Goal: Check status: Check status

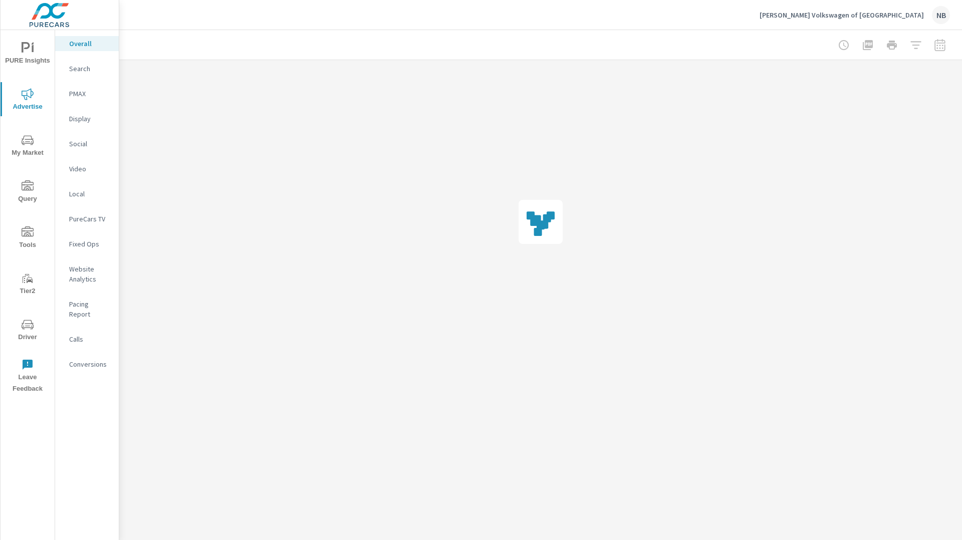
click at [28, 148] on span "My Market" at bounding box center [28, 146] width 48 height 25
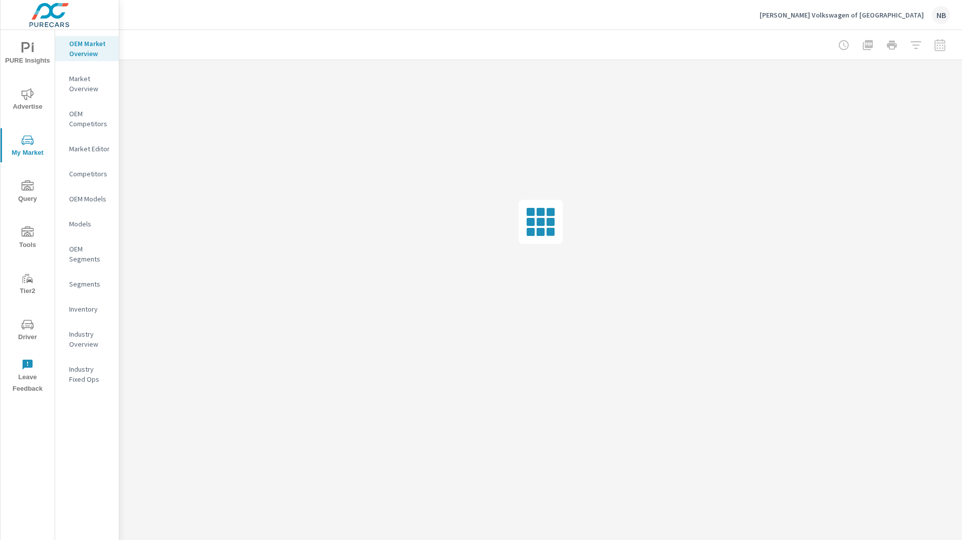
click at [72, 309] on p "Inventory" at bounding box center [90, 309] width 42 height 10
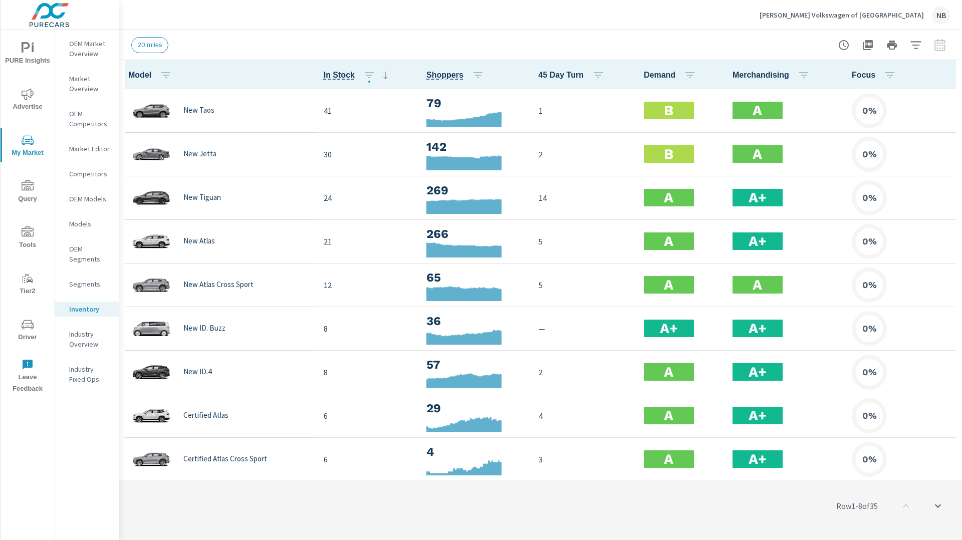
scroll to position [1, 0]
click at [23, 55] on span "PURE Insights" at bounding box center [28, 54] width 48 height 25
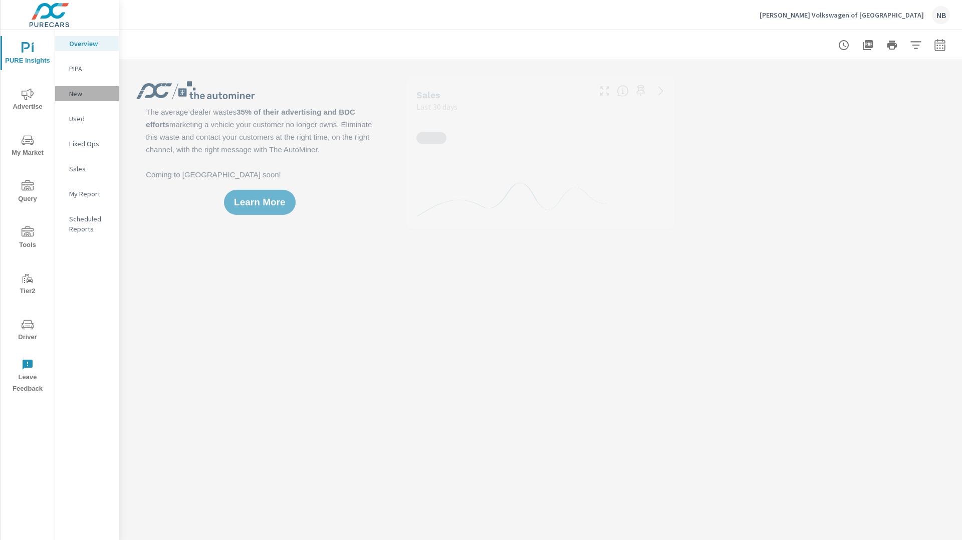
click at [93, 99] on div "New" at bounding box center [87, 93] width 64 height 15
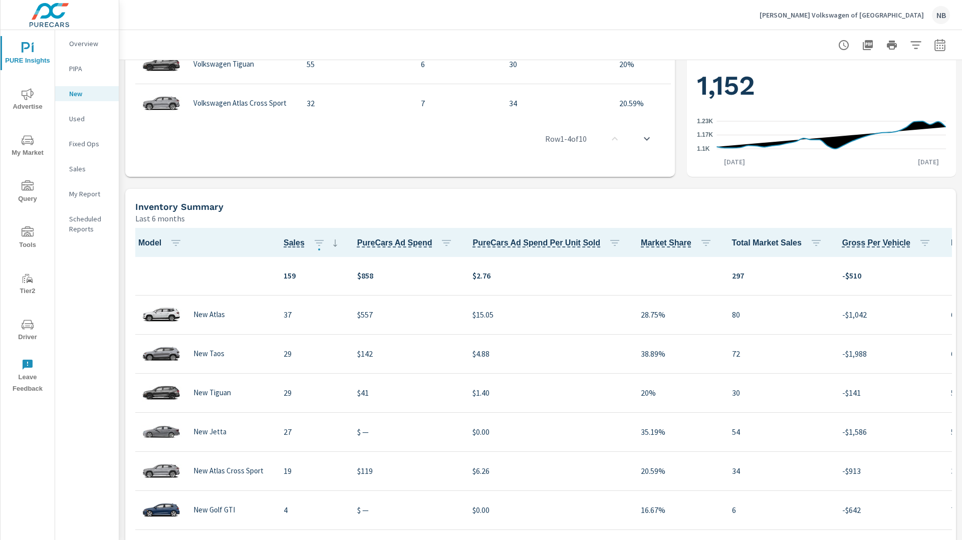
scroll to position [540, 0]
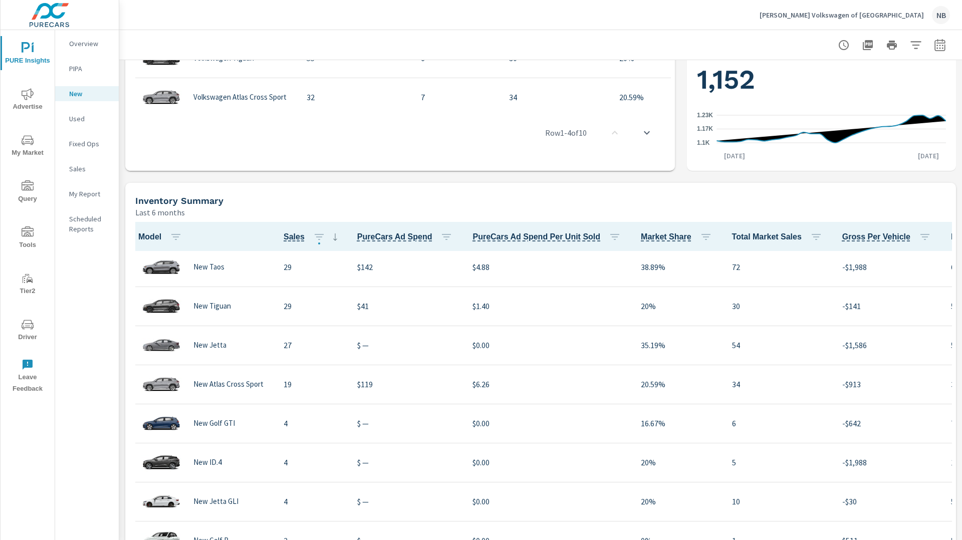
scroll to position [670, 0]
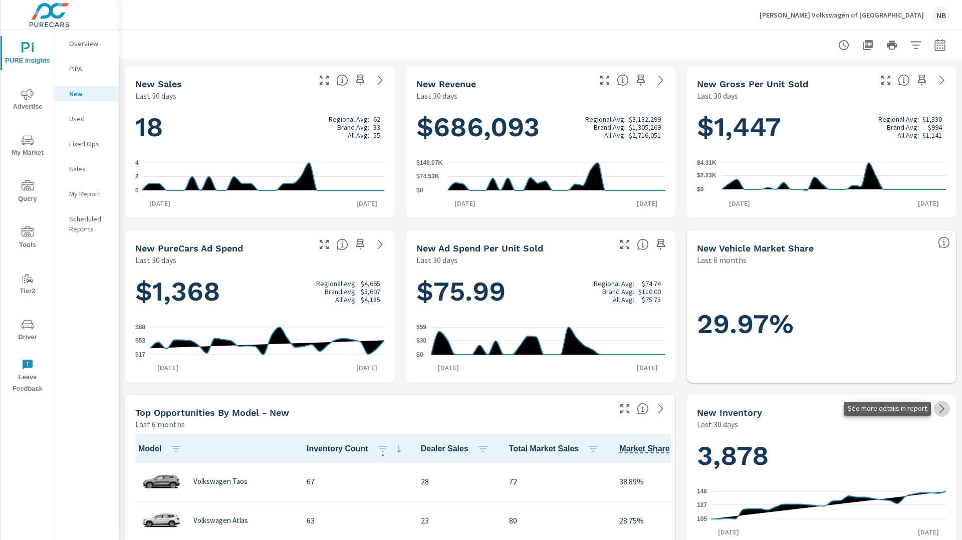
click at [940, 409] on icon at bounding box center [942, 409] width 12 height 12
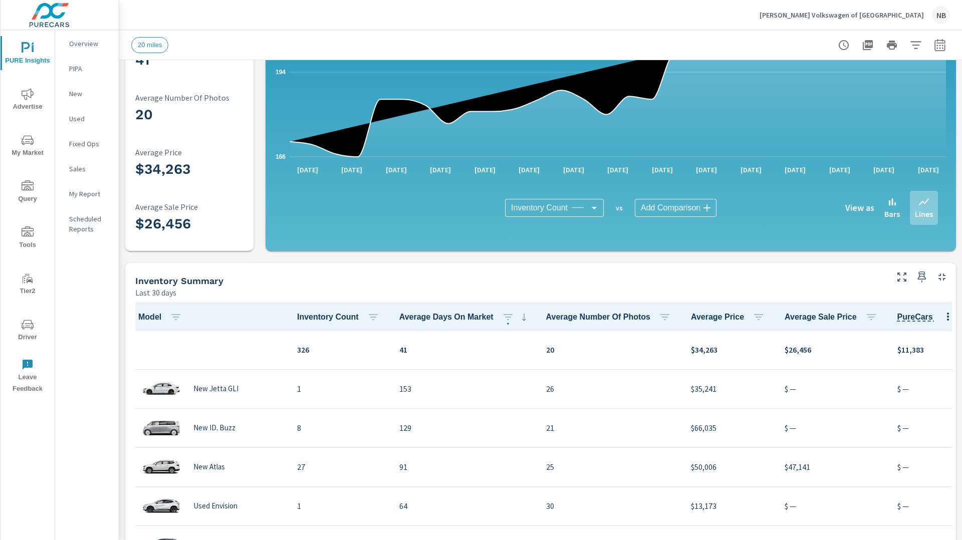
scroll to position [54, 0]
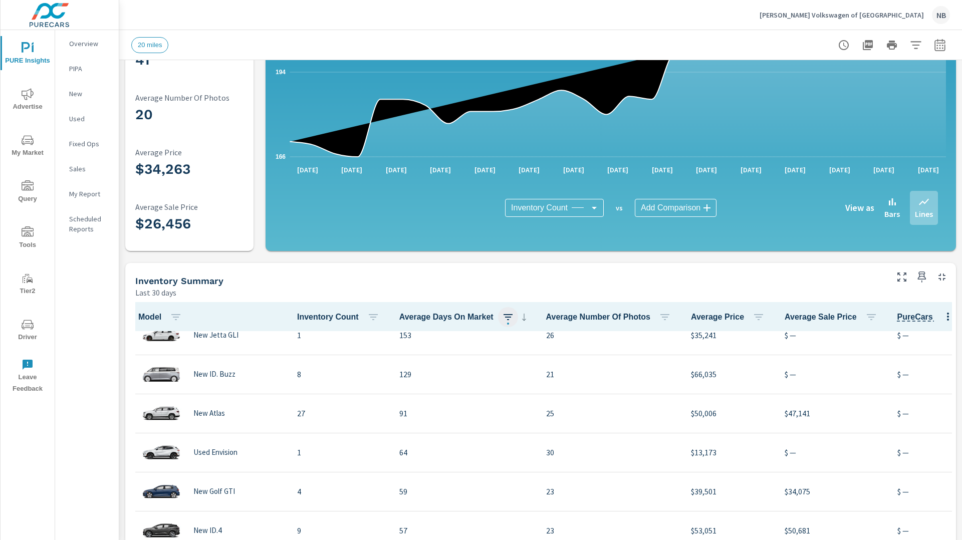
click at [506, 320] on icon "button" at bounding box center [508, 317] width 12 height 12
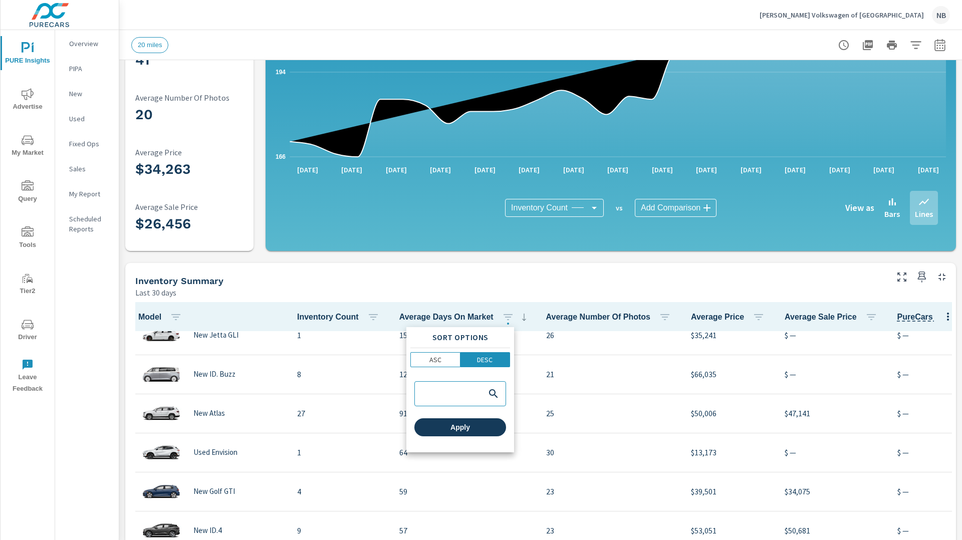
click at [485, 427] on span "Apply" at bounding box center [460, 427] width 84 height 9
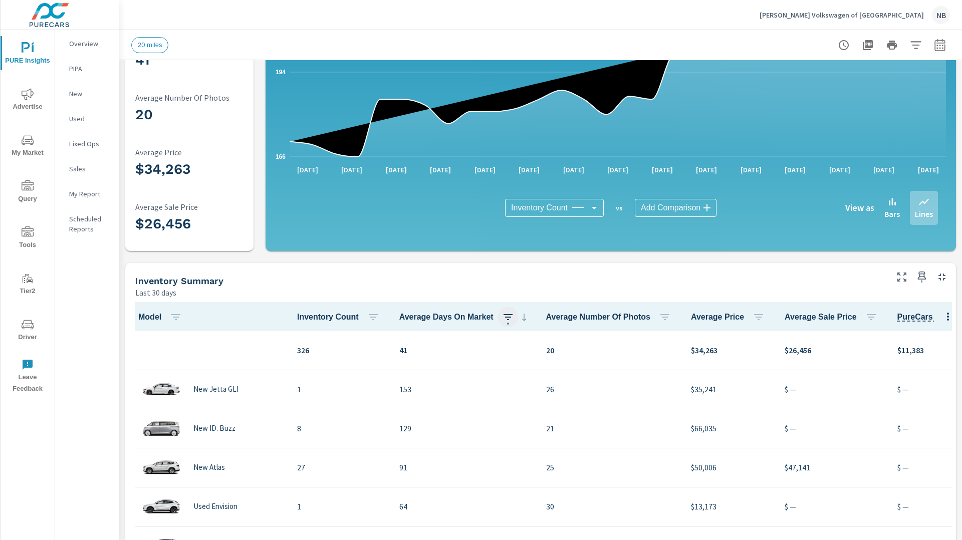
click at [504, 321] on icon "button" at bounding box center [508, 317] width 12 height 12
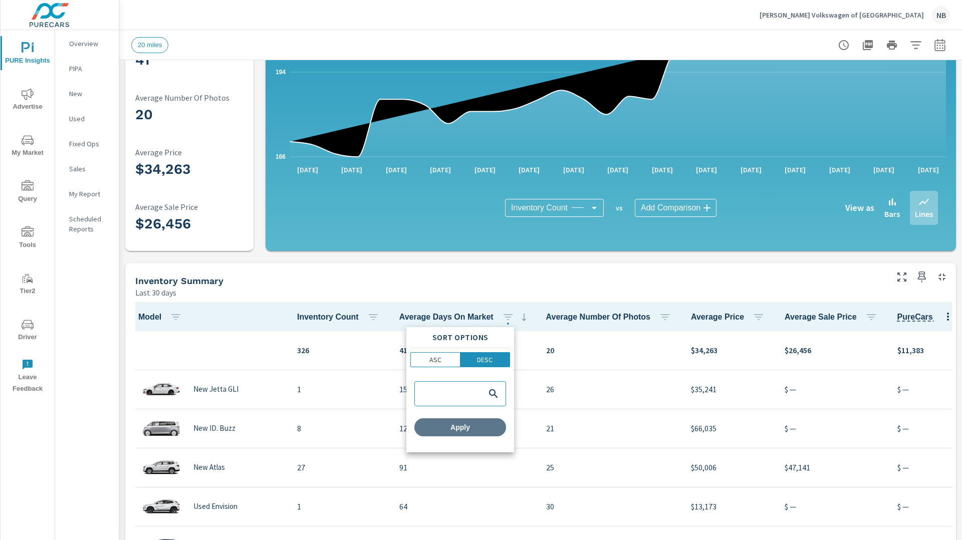
click at [487, 424] on span "Apply" at bounding box center [460, 427] width 84 height 9
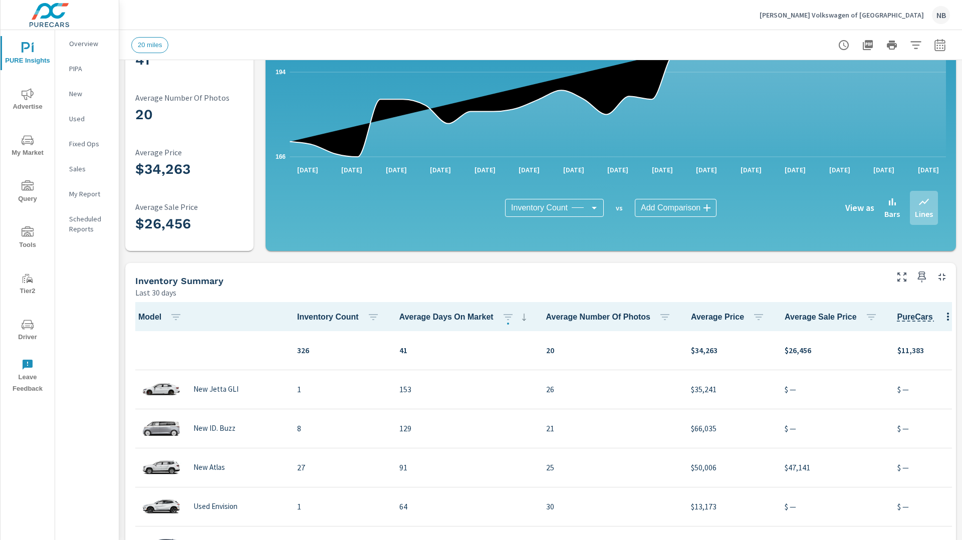
click at [597, 257] on div "Inventory Totals Last 30 days 321 Inventory Count 41 Average Days On Market 20 …" at bounding box center [540, 338] width 843 height 821
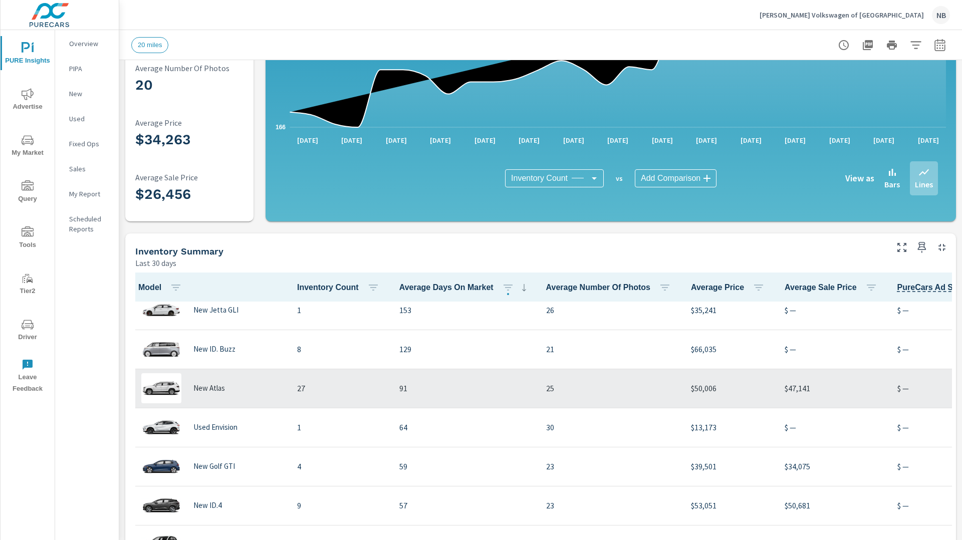
scroll to position [75, 0]
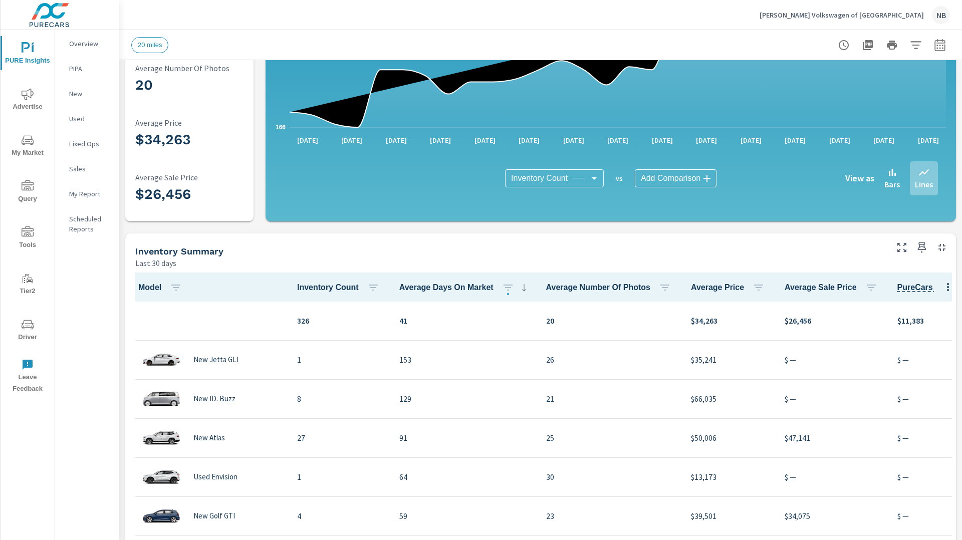
click at [508, 227] on div "Inventory Totals Last 30 days 321 Inventory Count 41 Average Days On Market 20 …" at bounding box center [540, 309] width 843 height 821
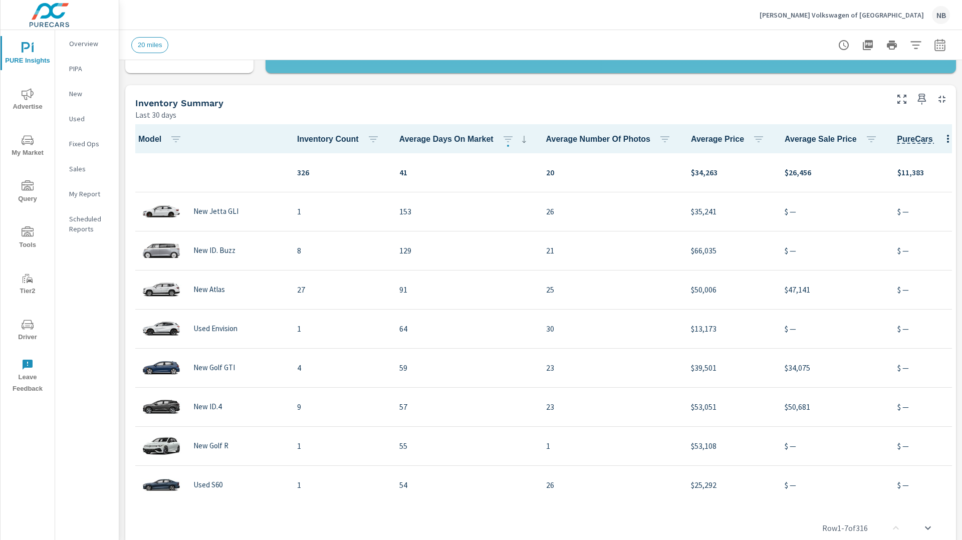
click at [883, 14] on p "[PERSON_NAME] Volkswagen of [GEOGRAPHIC_DATA]" at bounding box center [841, 15] width 164 height 9
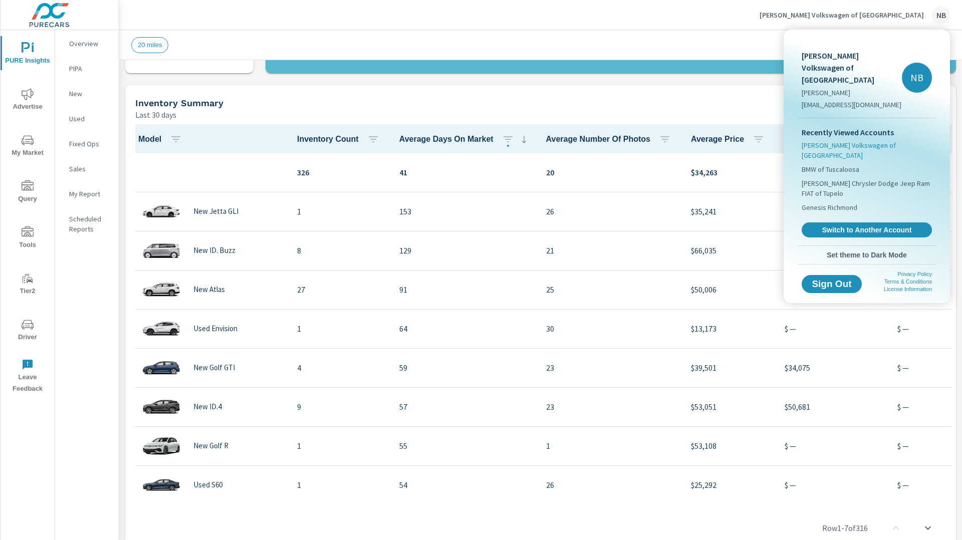
click at [855, 140] on span "[PERSON_NAME] Volkswagen of [GEOGRAPHIC_DATA]" at bounding box center [866, 150] width 130 height 20
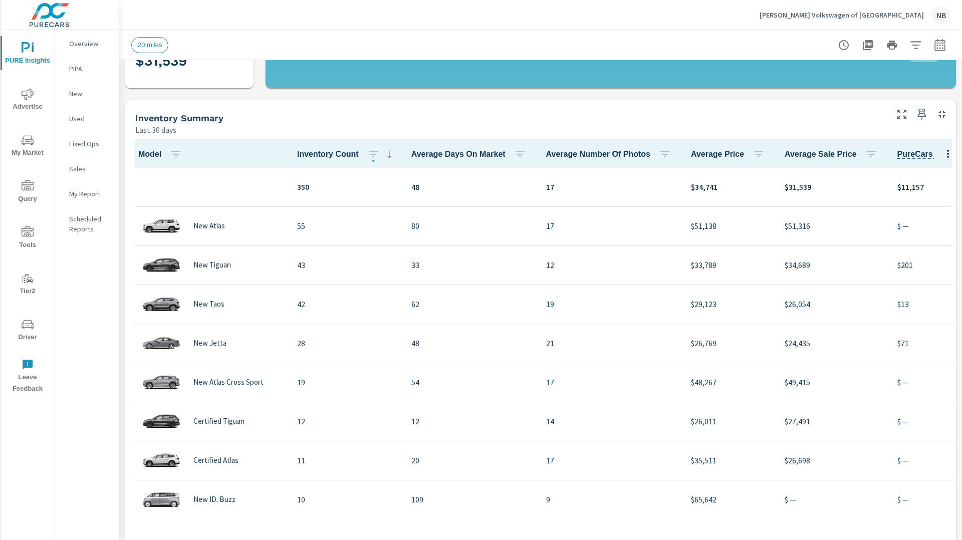
scroll to position [296, 0]
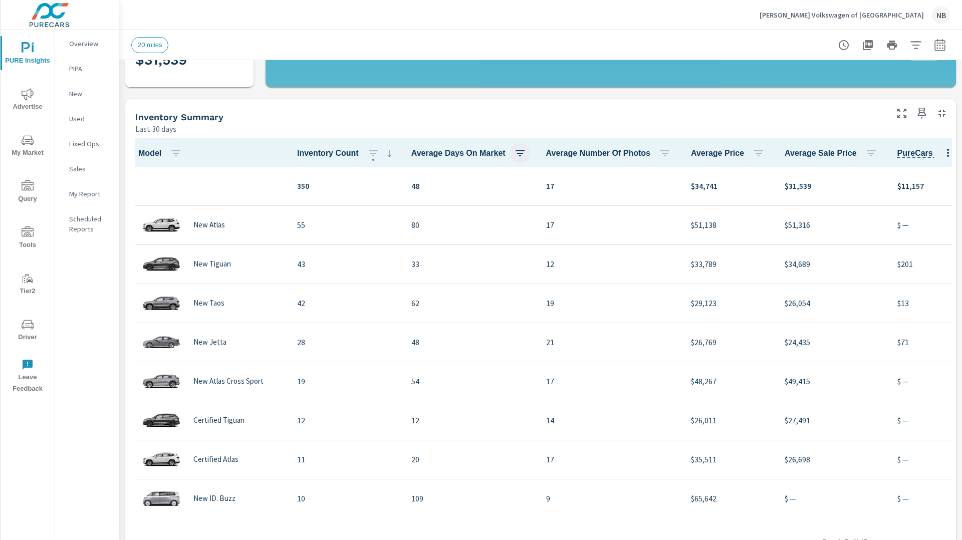
click at [517, 155] on icon "button" at bounding box center [520, 153] width 12 height 12
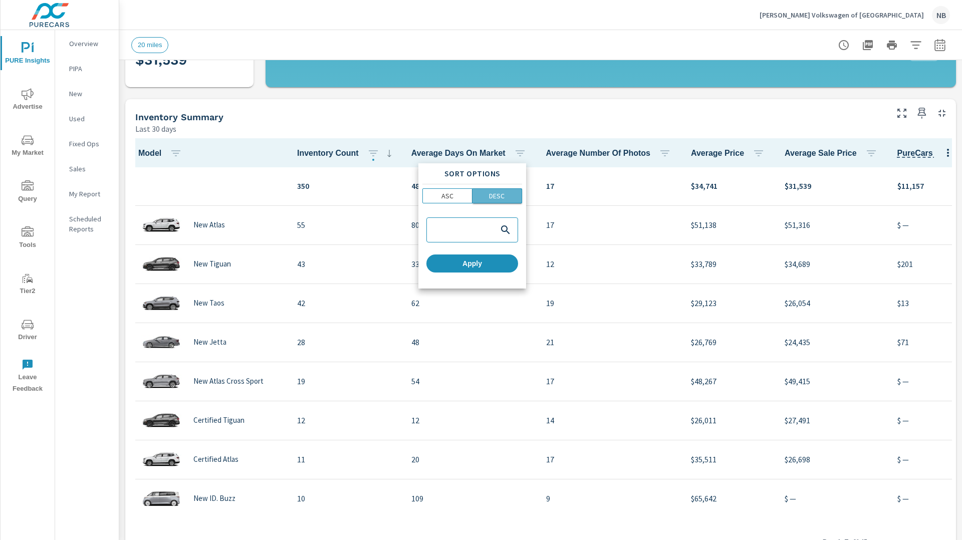
click at [501, 201] on button "DESC" at bounding box center [497, 195] width 50 height 15
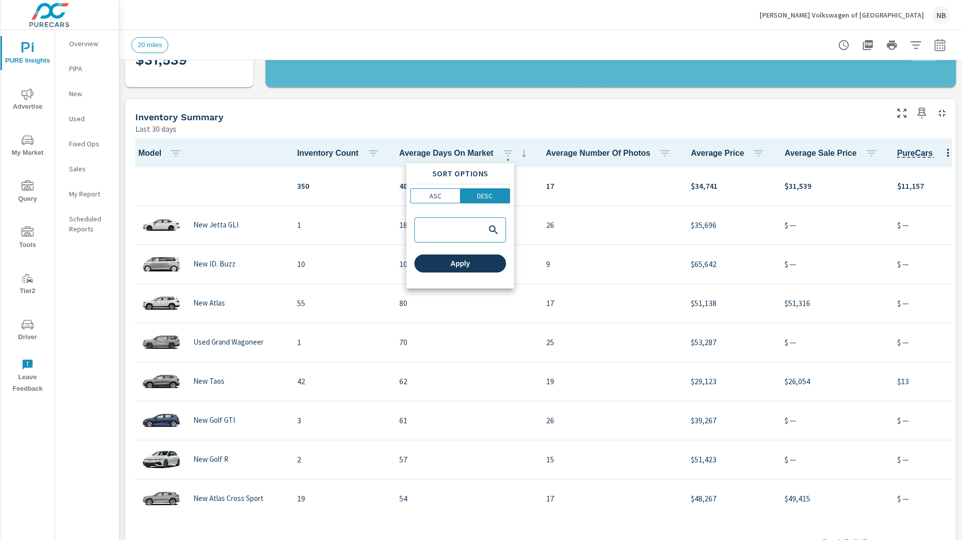
click at [488, 273] on div "Sort Options ASC DESC Apply" at bounding box center [460, 225] width 108 height 125
drag, startPoint x: 486, startPoint y: 268, endPoint x: 541, endPoint y: 280, distance: 56.7
click at [486, 268] on button "Apply" at bounding box center [460, 263] width 92 height 18
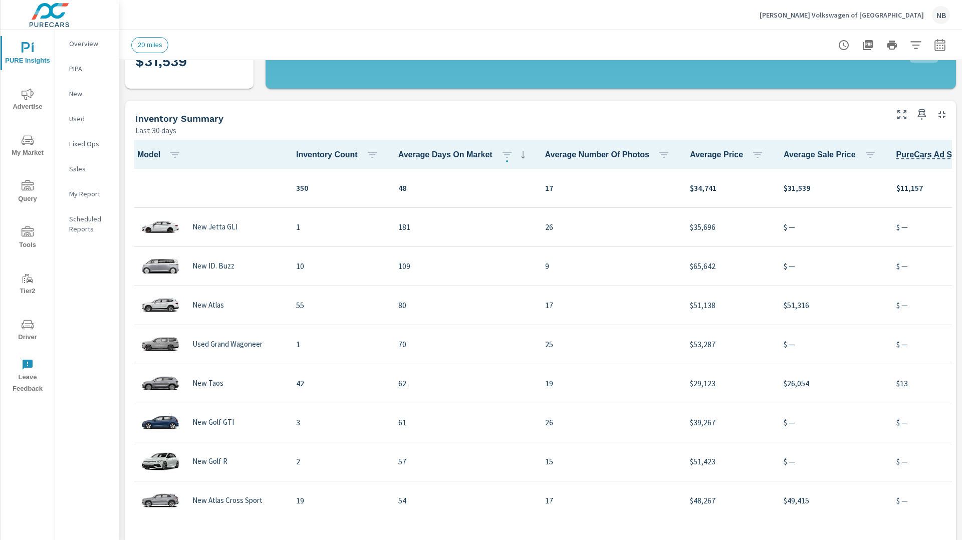
scroll to position [0, 1]
click at [829, 15] on p "[PERSON_NAME] Volkswagen of [GEOGRAPHIC_DATA]" at bounding box center [841, 15] width 164 height 9
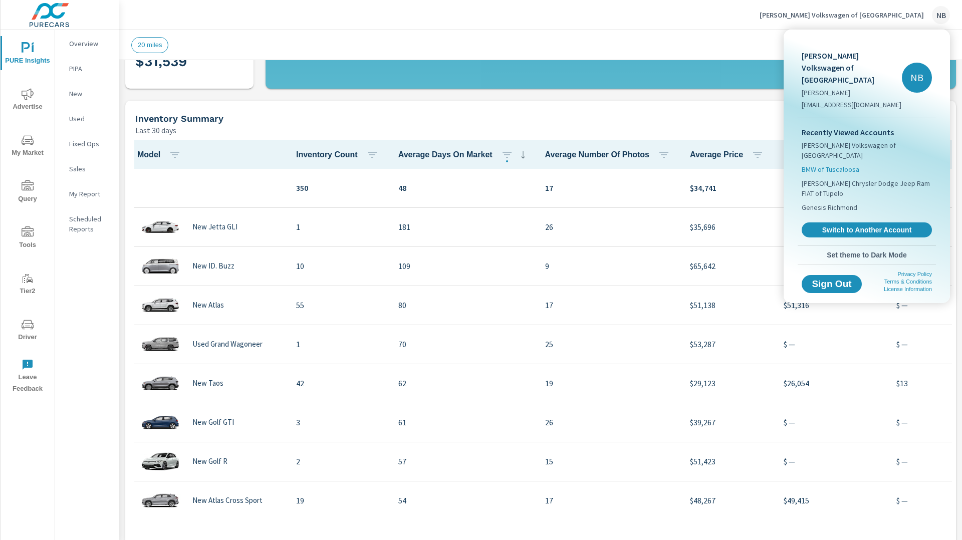
click at [821, 164] on span "BMW of Tuscaloosa" at bounding box center [830, 169] width 58 height 10
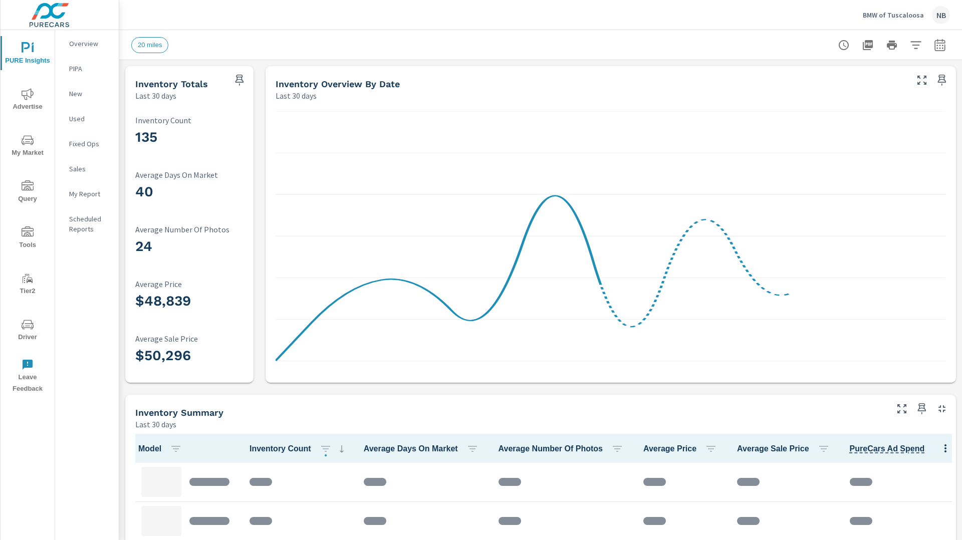
click at [889, 13] on p "BMW of Tuscaloosa" at bounding box center [893, 15] width 61 height 9
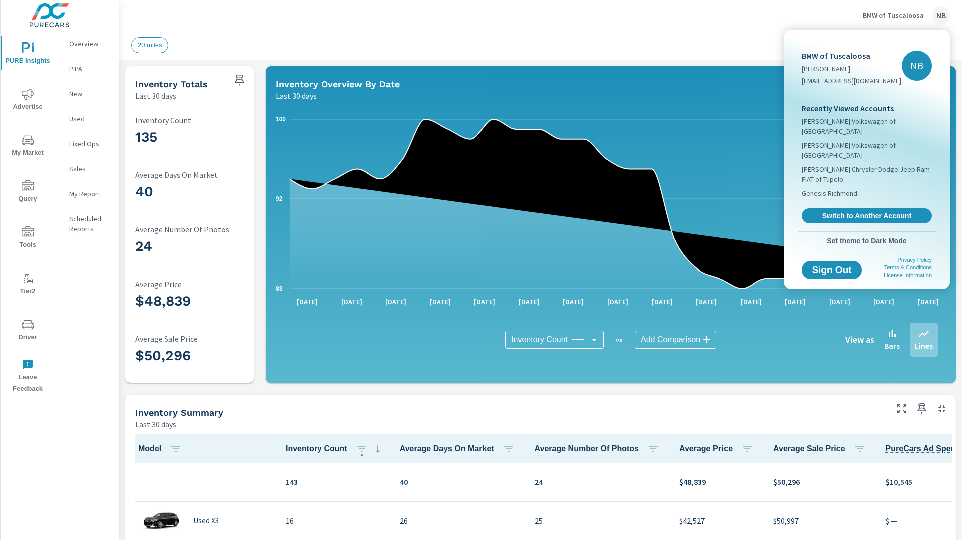
scroll to position [1, 0]
click at [844, 164] on span "[PERSON_NAME] Chrysler Dodge Jeep Ram FIAT of Tupelo" at bounding box center [866, 174] width 130 height 20
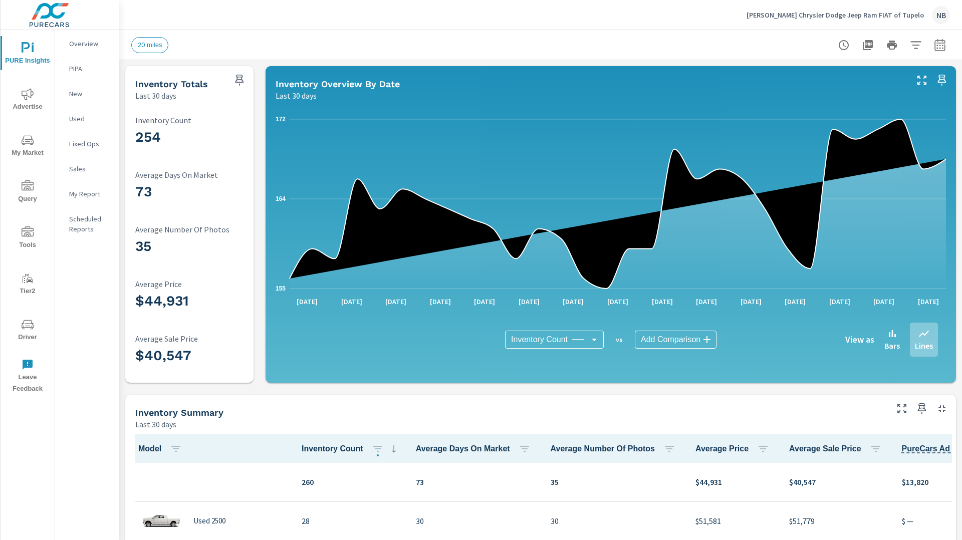
scroll to position [1, 0]
click at [12, 323] on span "Driver" at bounding box center [28, 331] width 48 height 25
